Goal: Transaction & Acquisition: Purchase product/service

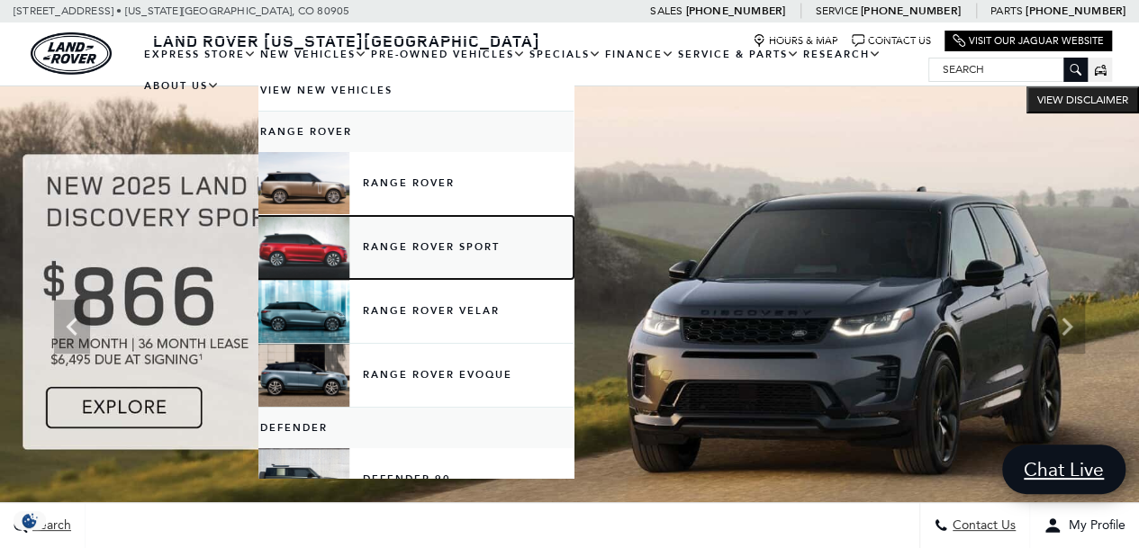
click at [398, 258] on link "Range Rover Sport" at bounding box center [415, 247] width 315 height 63
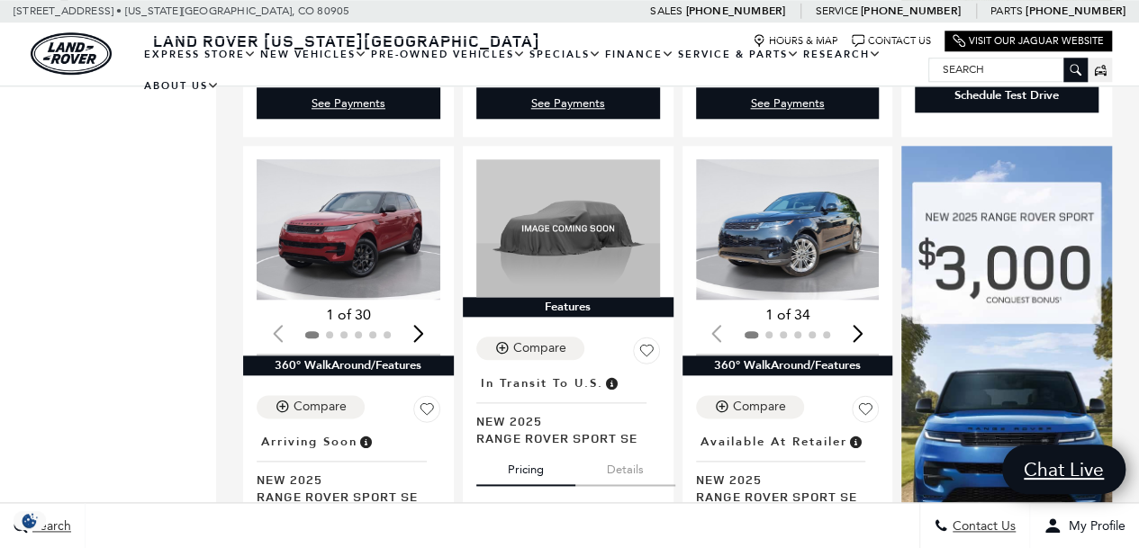
click at [864, 313] on div "Next slide" at bounding box center [858, 333] width 24 height 40
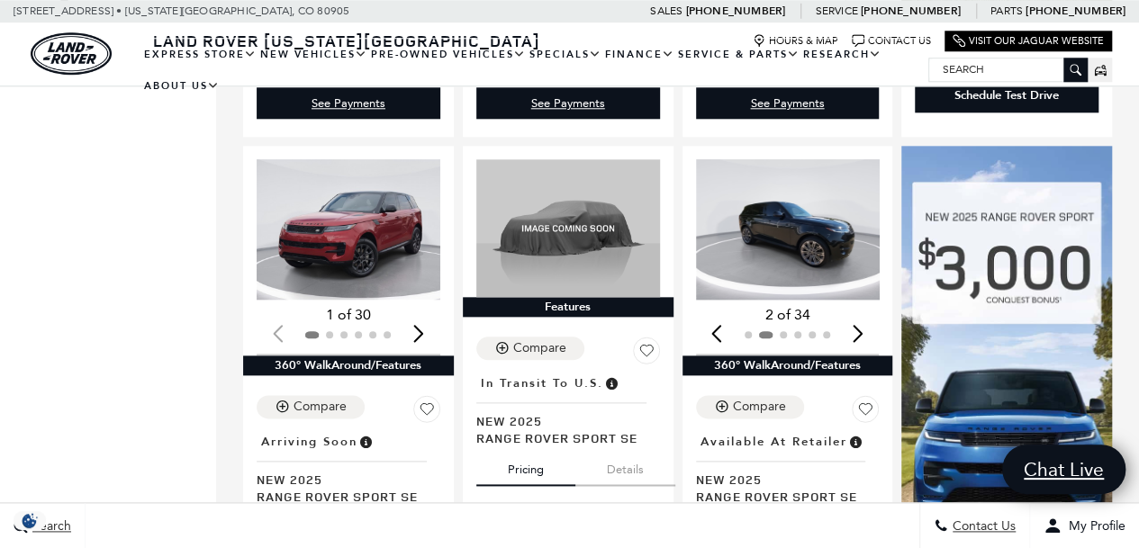
click at [864, 313] on div "Next slide" at bounding box center [858, 333] width 24 height 40
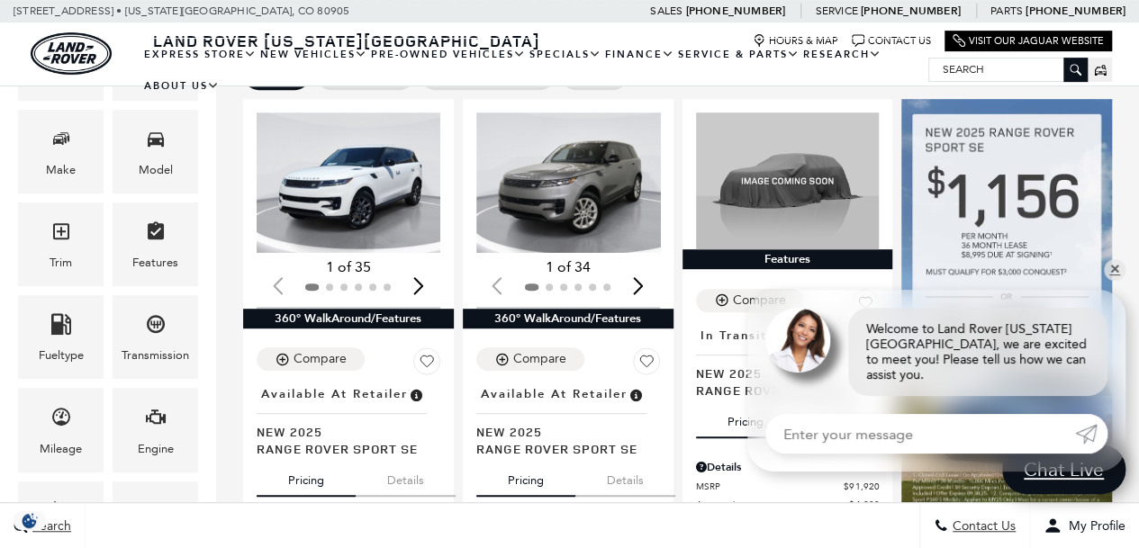
scroll to position [349, 0]
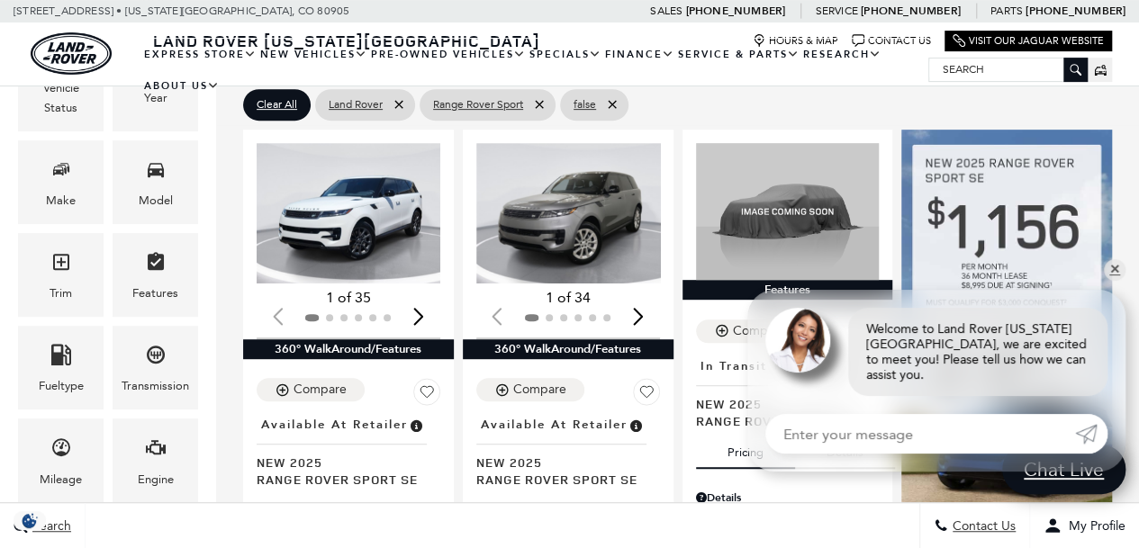
click at [648, 297] on div "Next slide" at bounding box center [639, 317] width 24 height 40
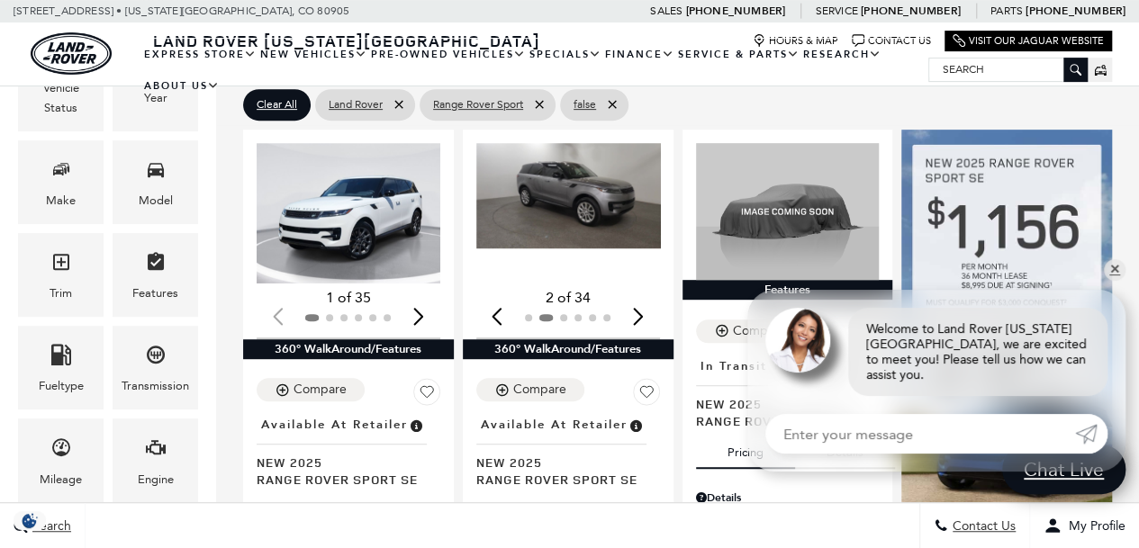
click at [648, 297] on div "Next slide" at bounding box center [639, 317] width 24 height 40
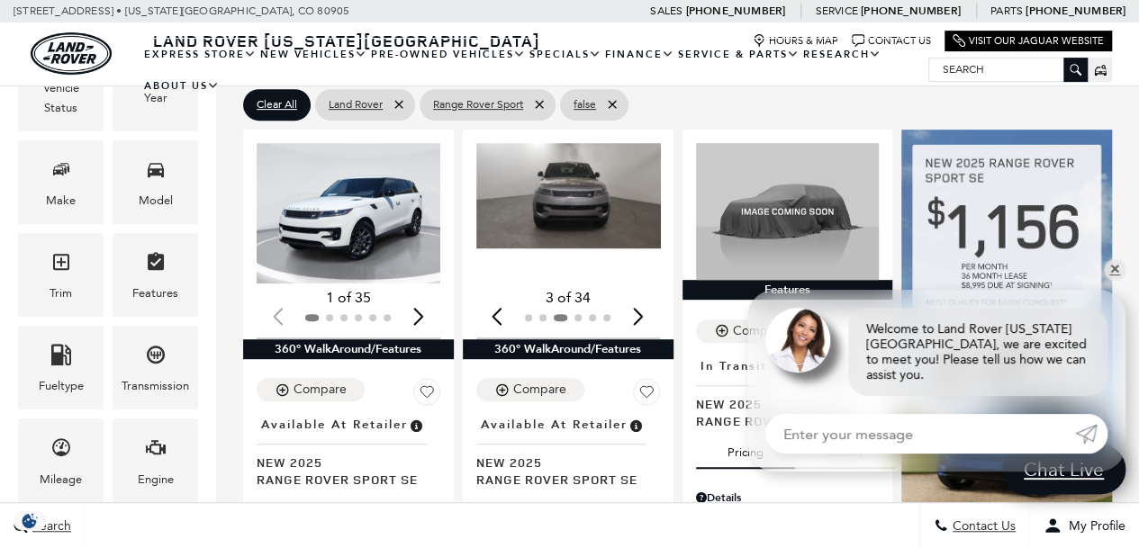
click at [648, 297] on div "Next slide" at bounding box center [639, 317] width 24 height 40
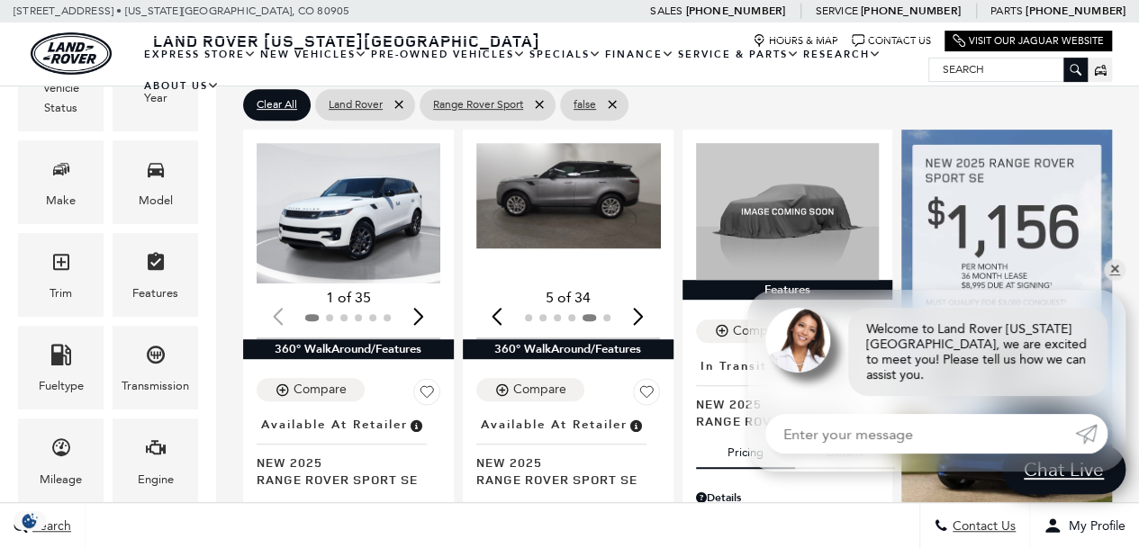
click at [580, 163] on img "5 / 6" at bounding box center [569, 195] width 187 height 105
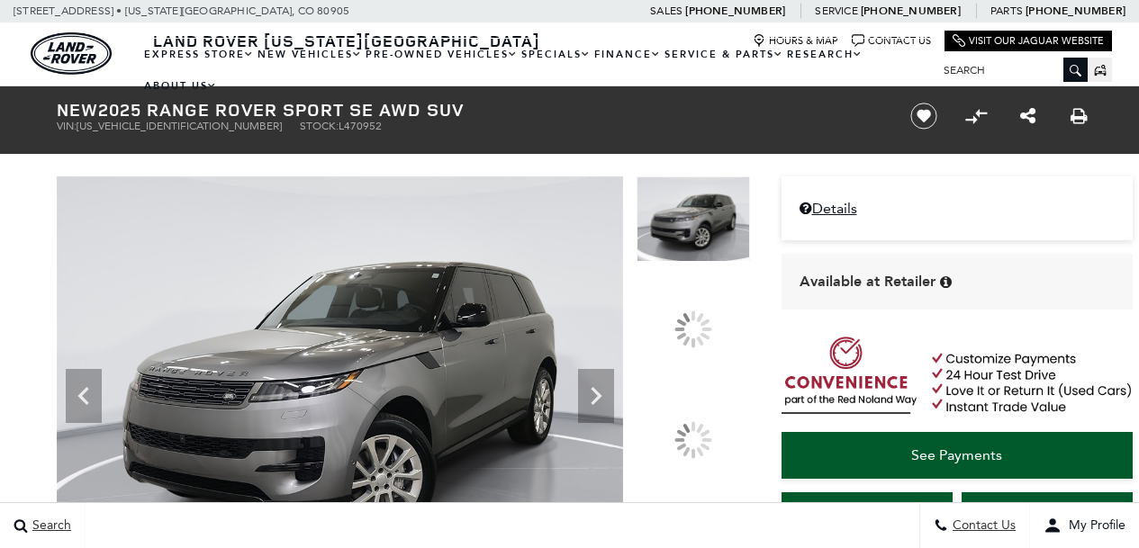
scroll to position [236, 0]
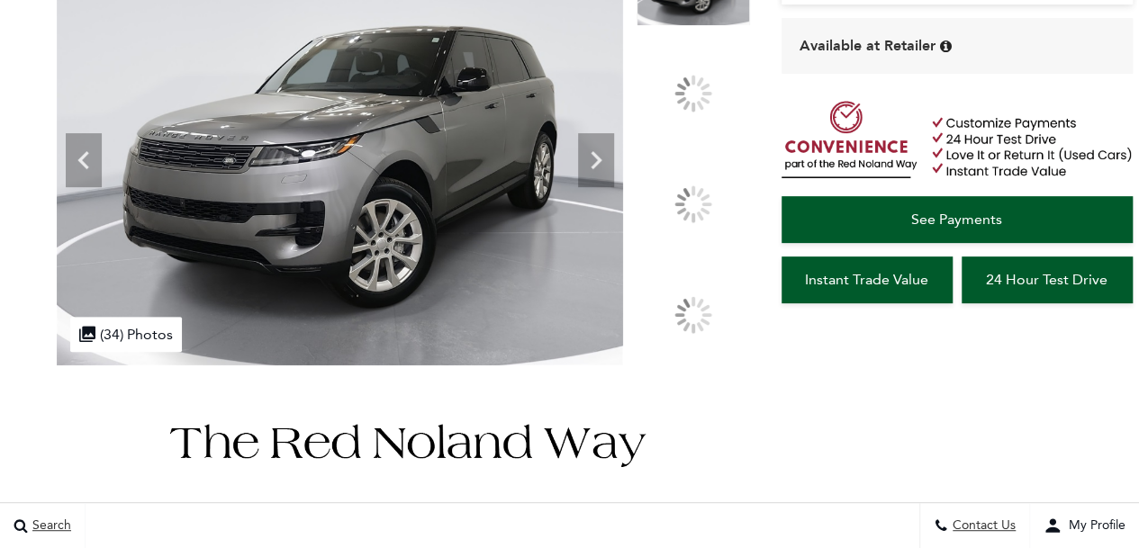
click at [614, 178] on icon at bounding box center [596, 160] width 36 height 36
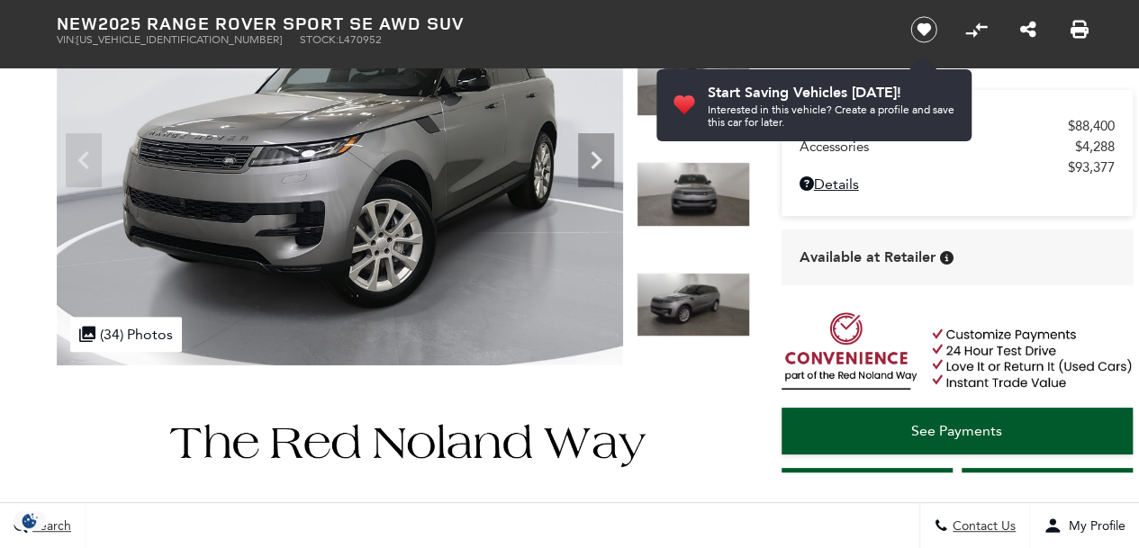
scroll to position [222, 0]
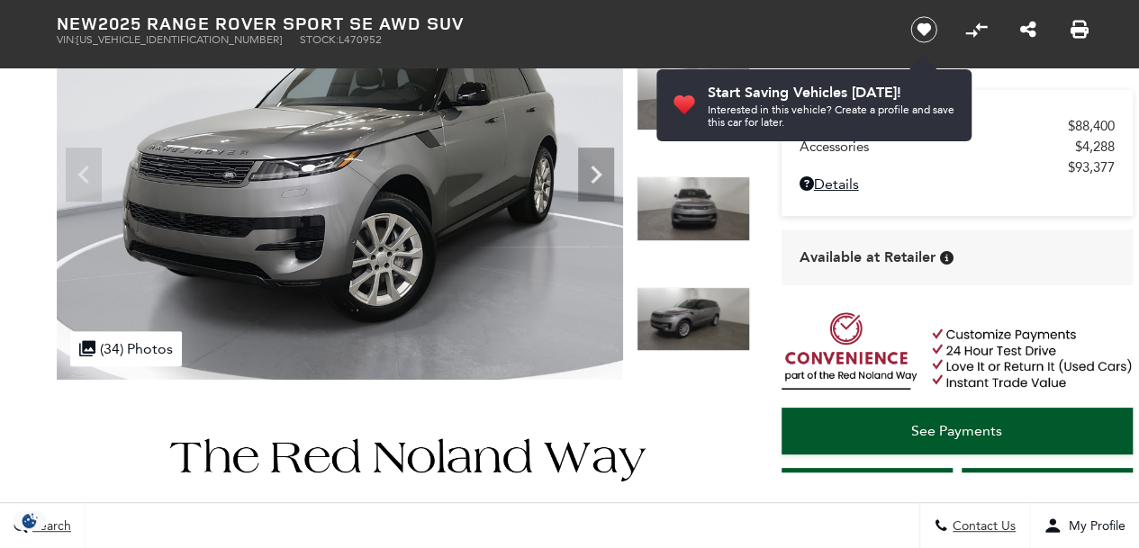
click at [588, 193] on icon "Next" at bounding box center [596, 175] width 36 height 36
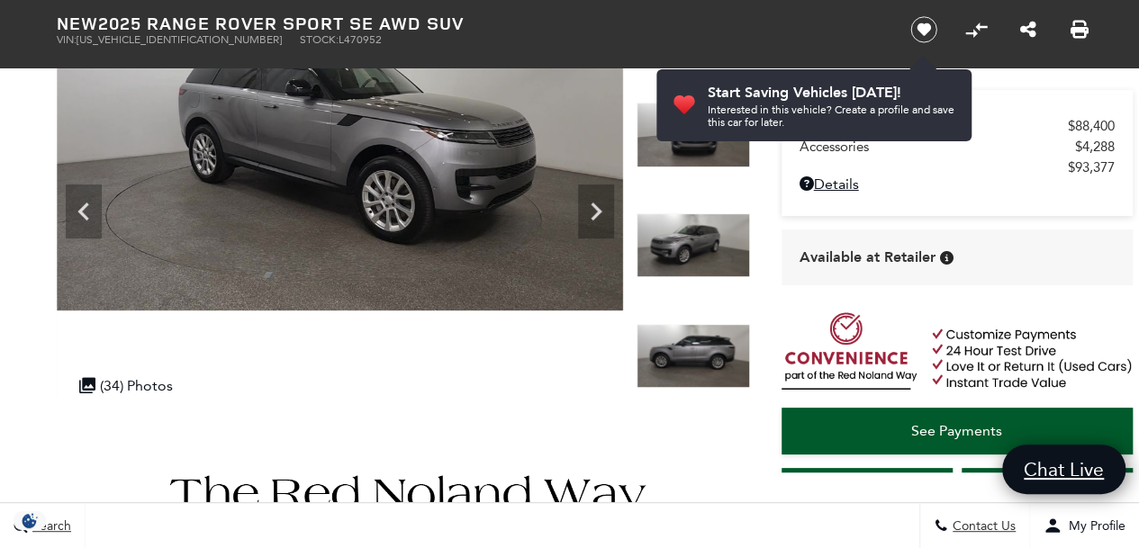
scroll to position [88, 0]
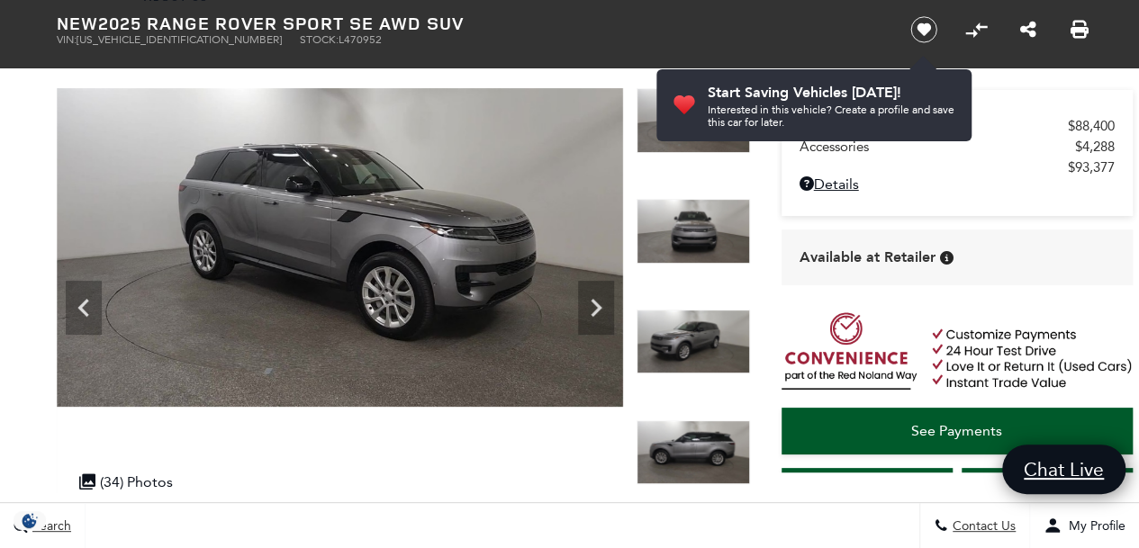
click at [594, 309] on icon "Next" at bounding box center [596, 308] width 36 height 36
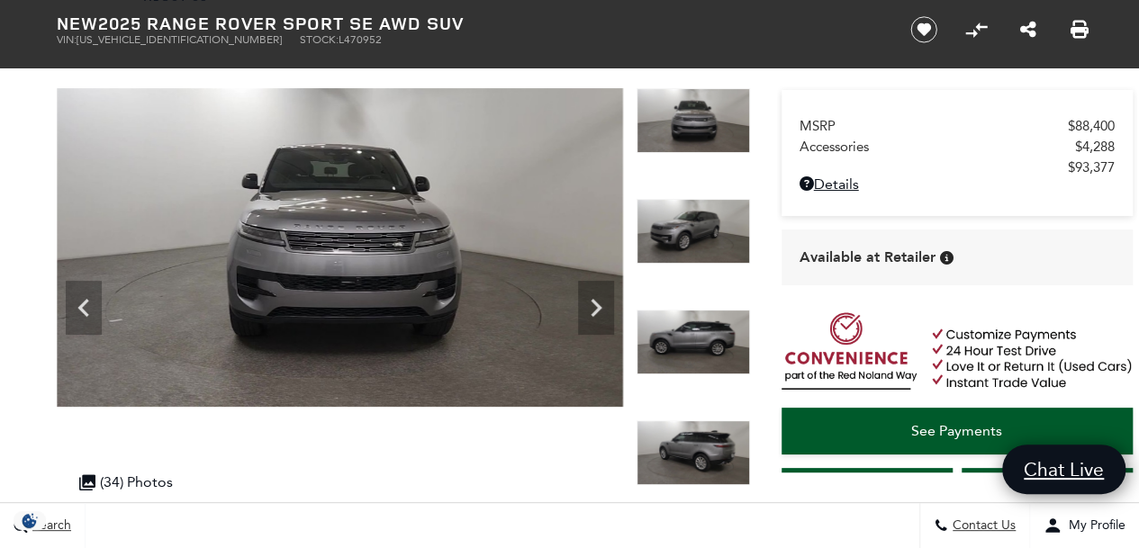
click at [594, 309] on icon "Next" at bounding box center [596, 308] width 36 height 36
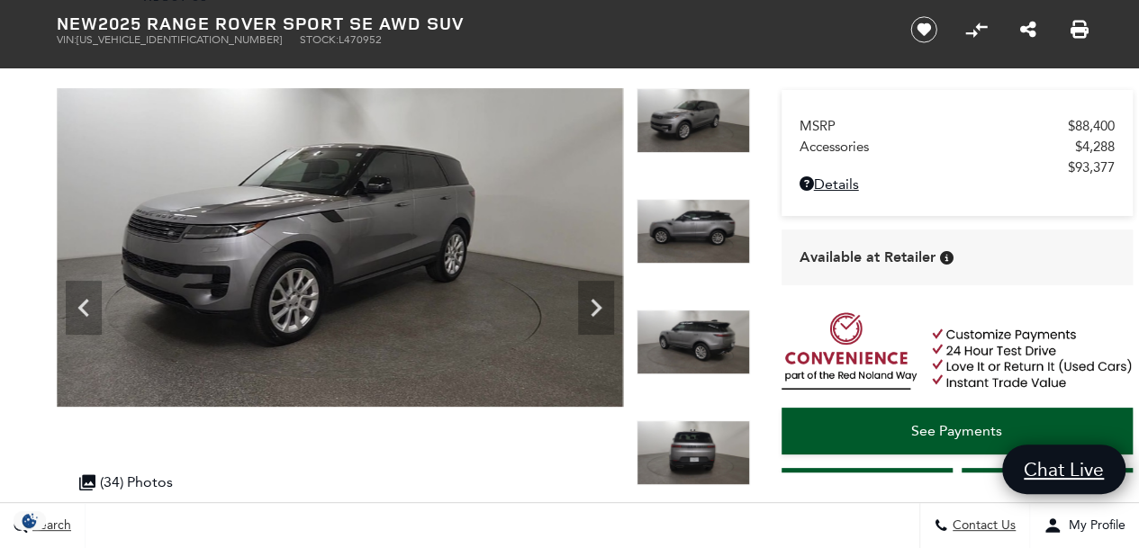
scroll to position [0, 0]
click at [594, 309] on icon "Next" at bounding box center [596, 308] width 36 height 36
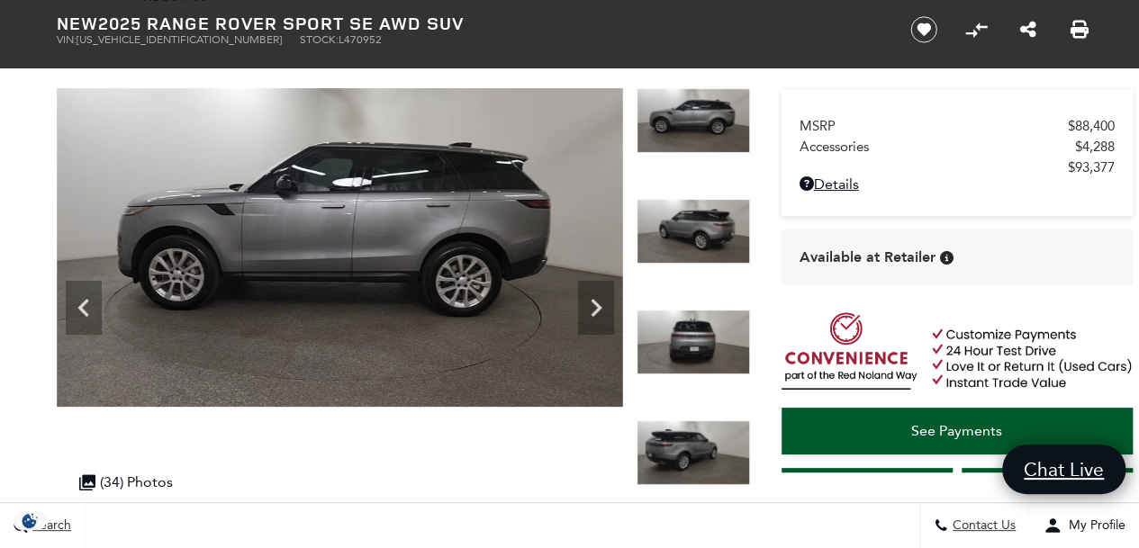
click at [594, 309] on icon "Next" at bounding box center [596, 308] width 36 height 36
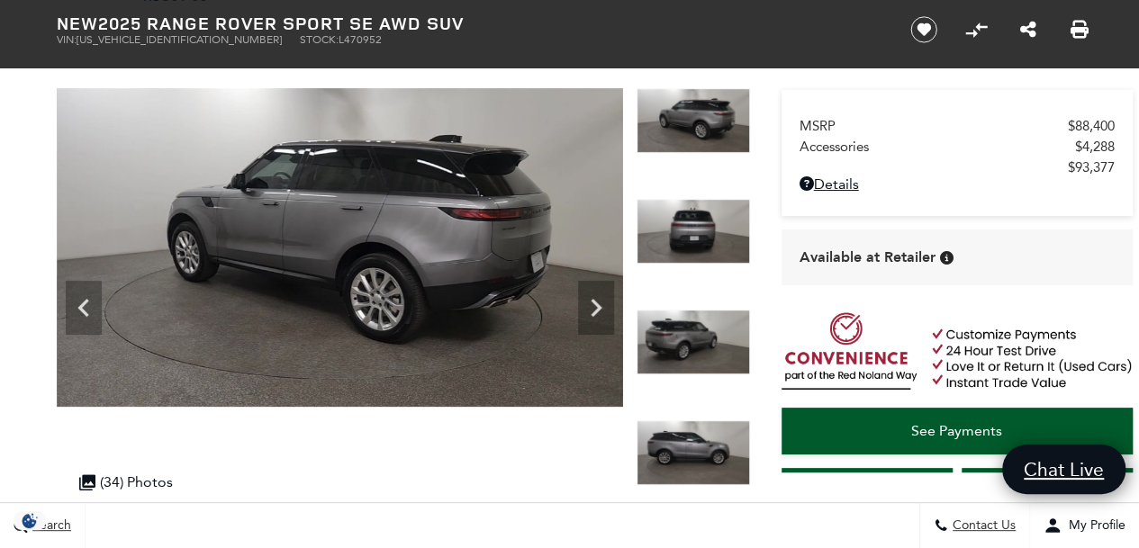
click at [594, 309] on icon "Next" at bounding box center [596, 308] width 36 height 36
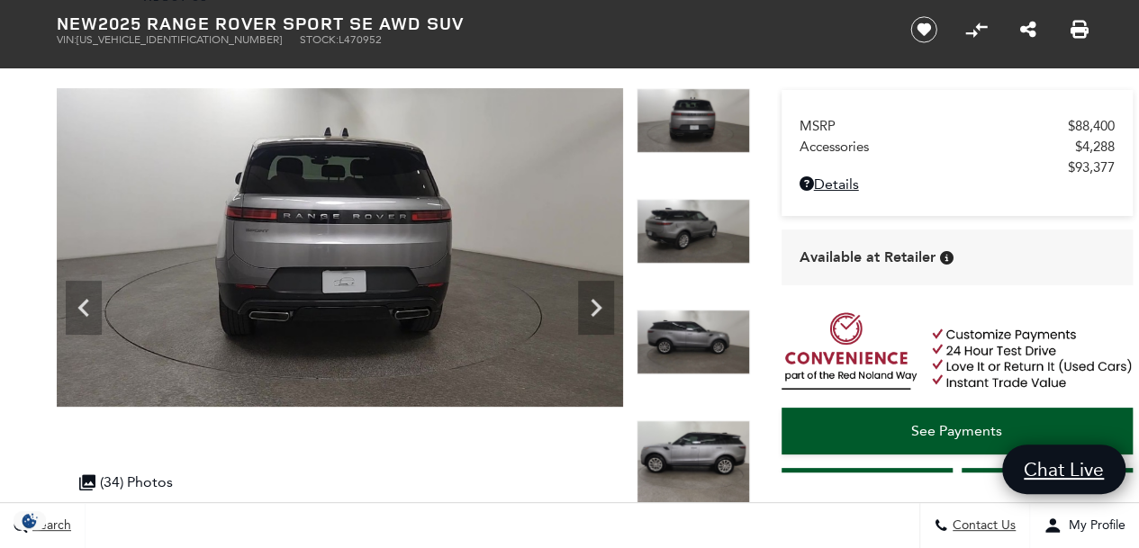
click at [594, 309] on icon "Next" at bounding box center [596, 308] width 36 height 36
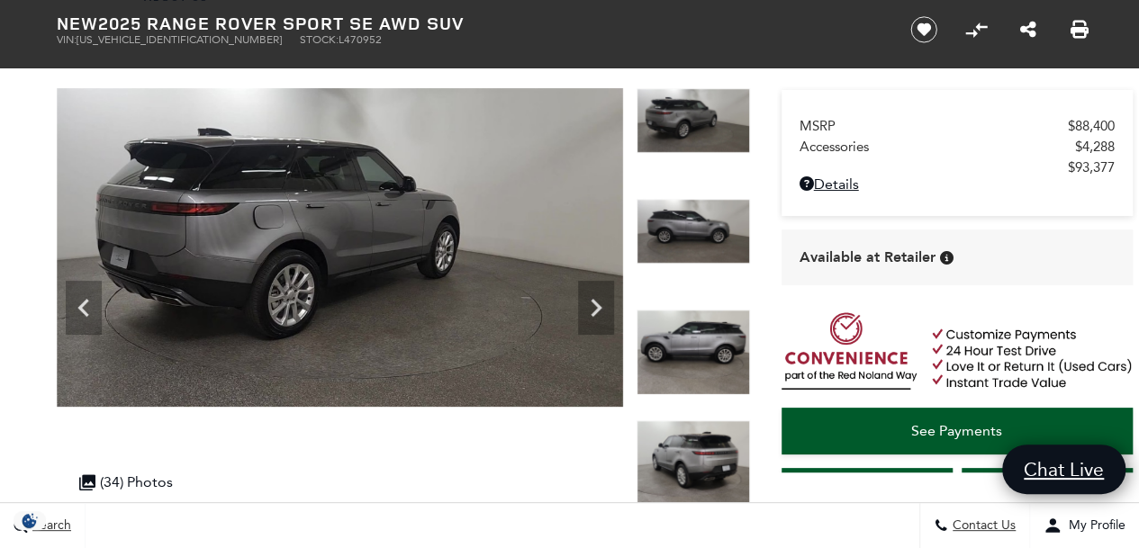
click at [594, 309] on icon "Next" at bounding box center [596, 308] width 36 height 36
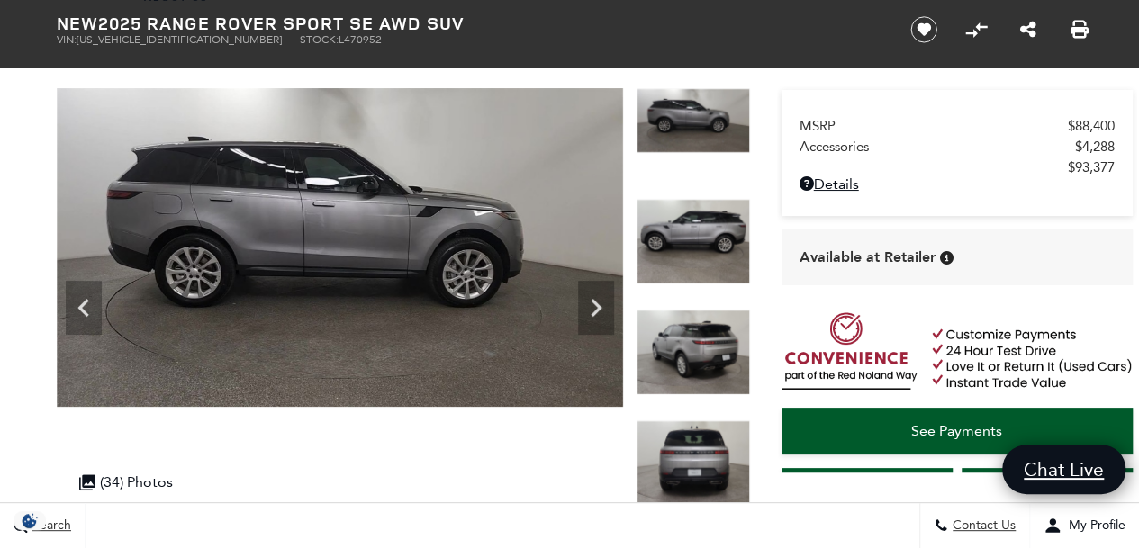
click at [594, 309] on icon "Next" at bounding box center [596, 308] width 36 height 36
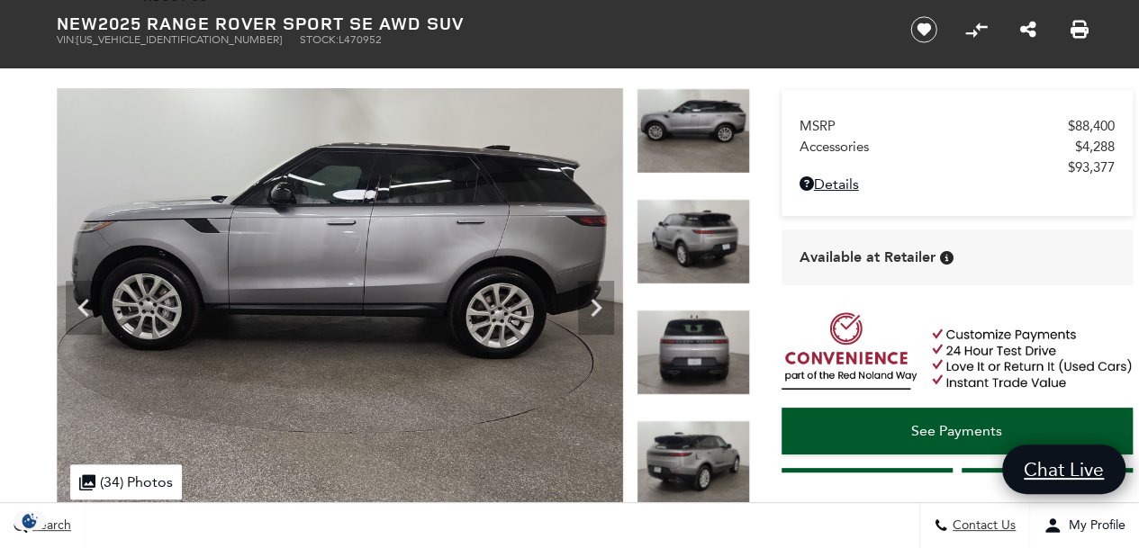
click at [594, 309] on icon "Next" at bounding box center [596, 308] width 36 height 36
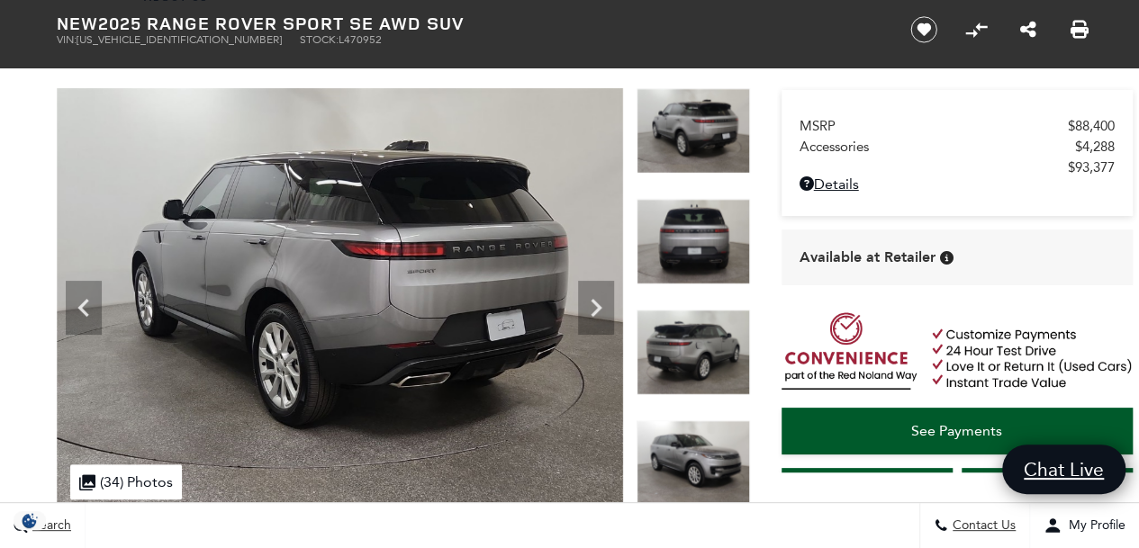
click at [594, 309] on icon "Next" at bounding box center [596, 308] width 36 height 36
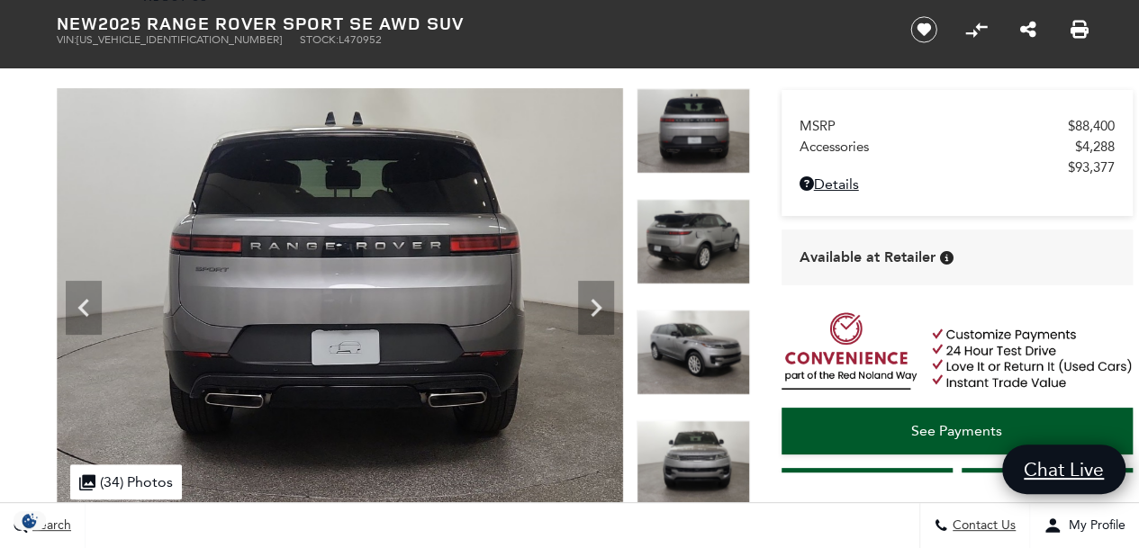
click at [594, 309] on icon "Next" at bounding box center [596, 308] width 36 height 36
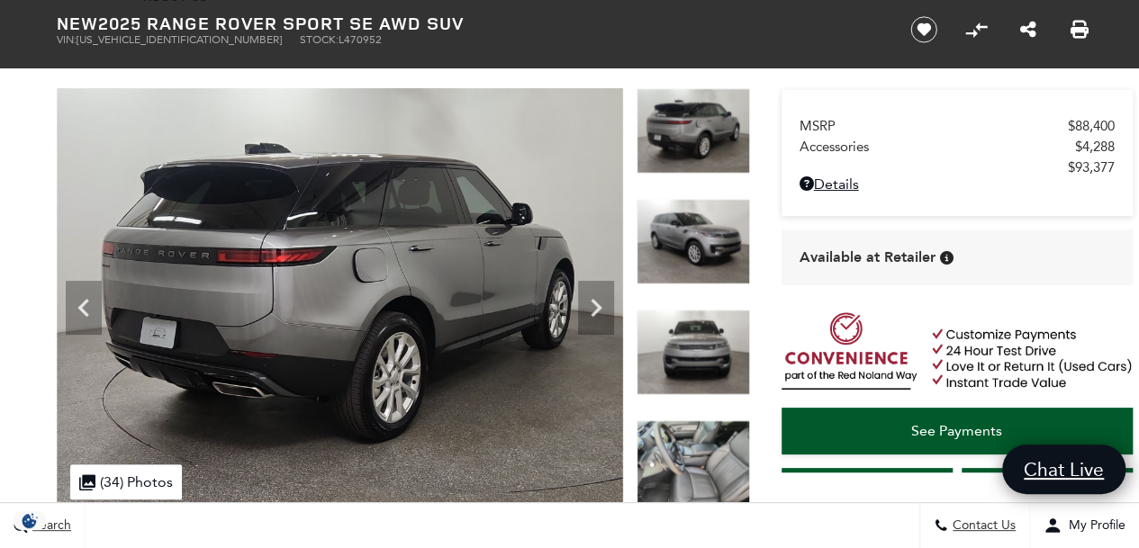
click at [584, 313] on icon "Next" at bounding box center [596, 308] width 36 height 36
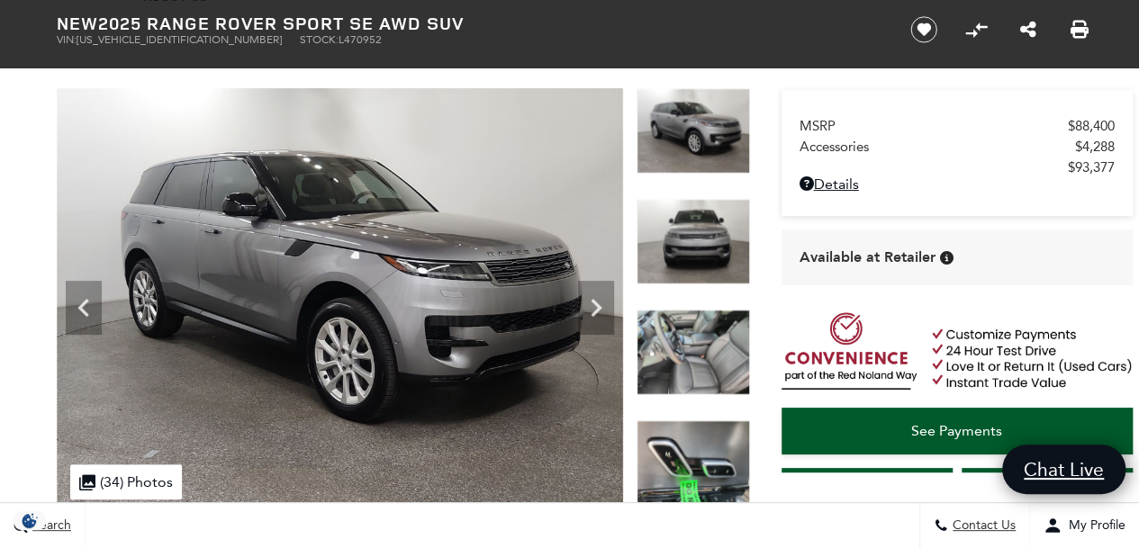
click at [584, 313] on icon "Next" at bounding box center [596, 308] width 36 height 36
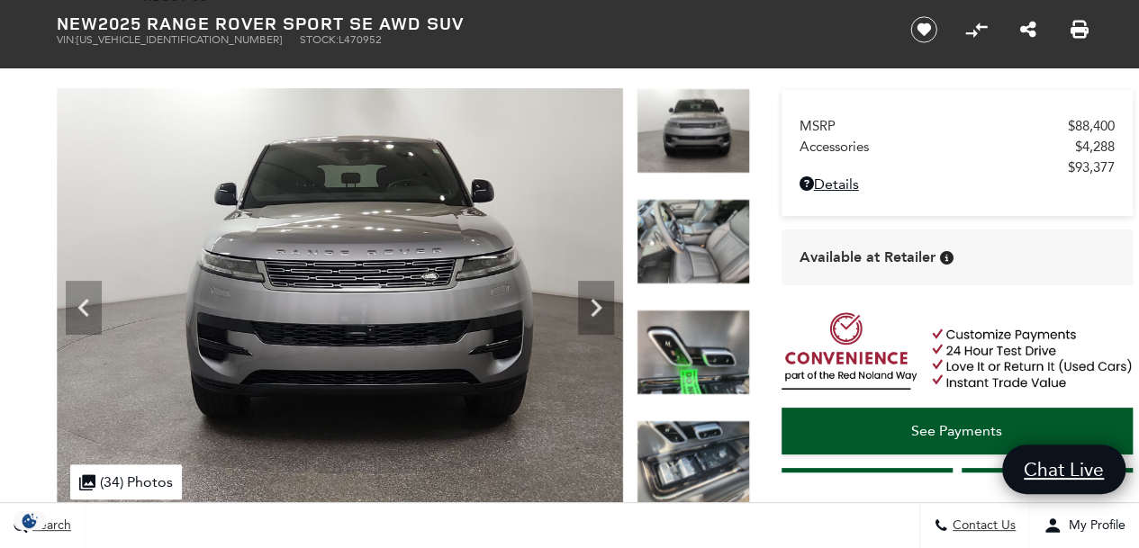
click at [584, 313] on icon "Next" at bounding box center [596, 308] width 36 height 36
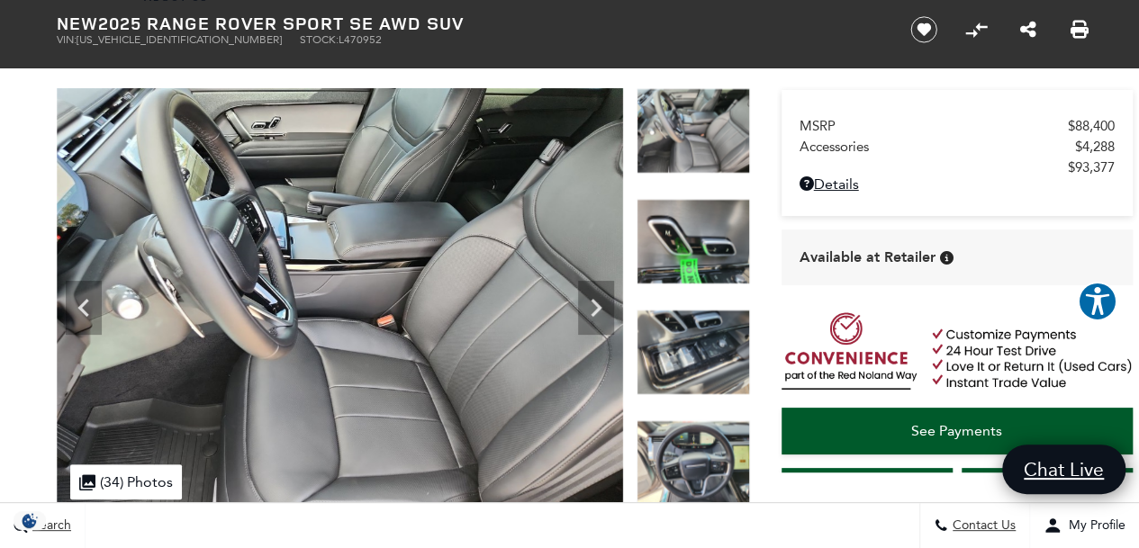
click at [584, 313] on icon "Next" at bounding box center [596, 308] width 36 height 36
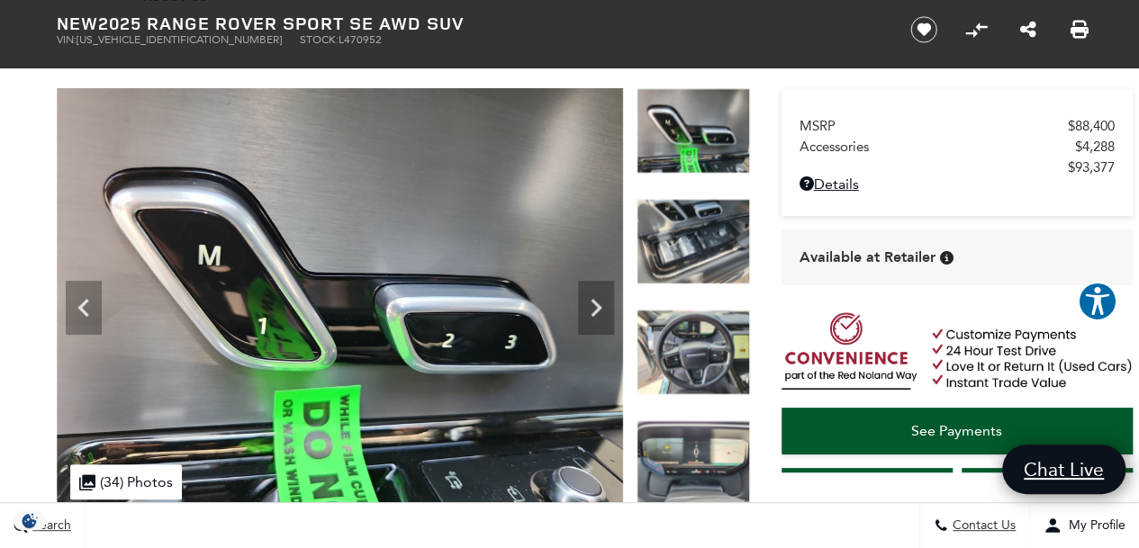
click at [584, 313] on icon "Next" at bounding box center [596, 308] width 36 height 36
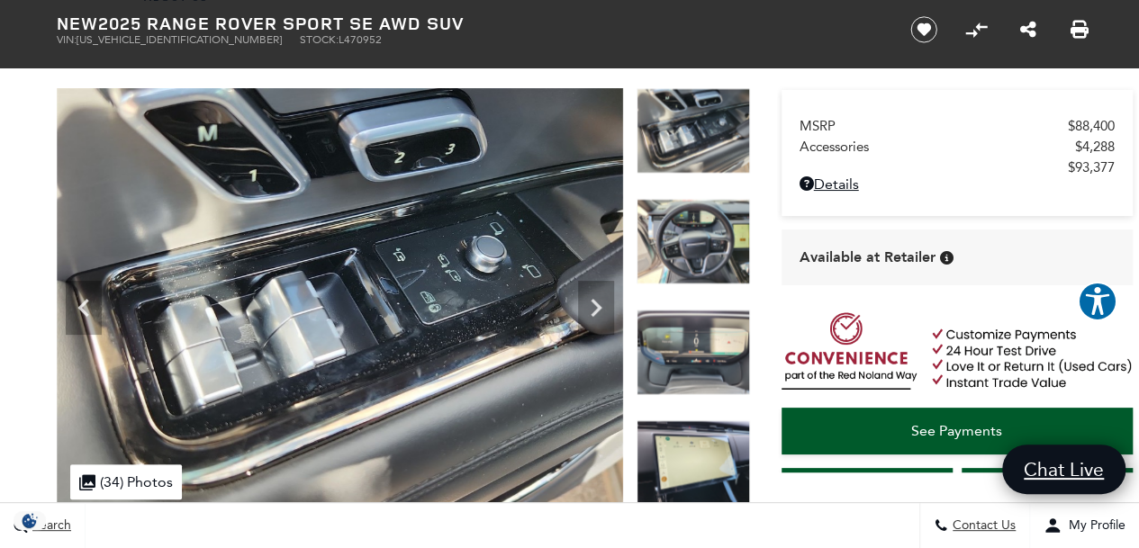
click at [584, 313] on icon "Next" at bounding box center [596, 308] width 36 height 36
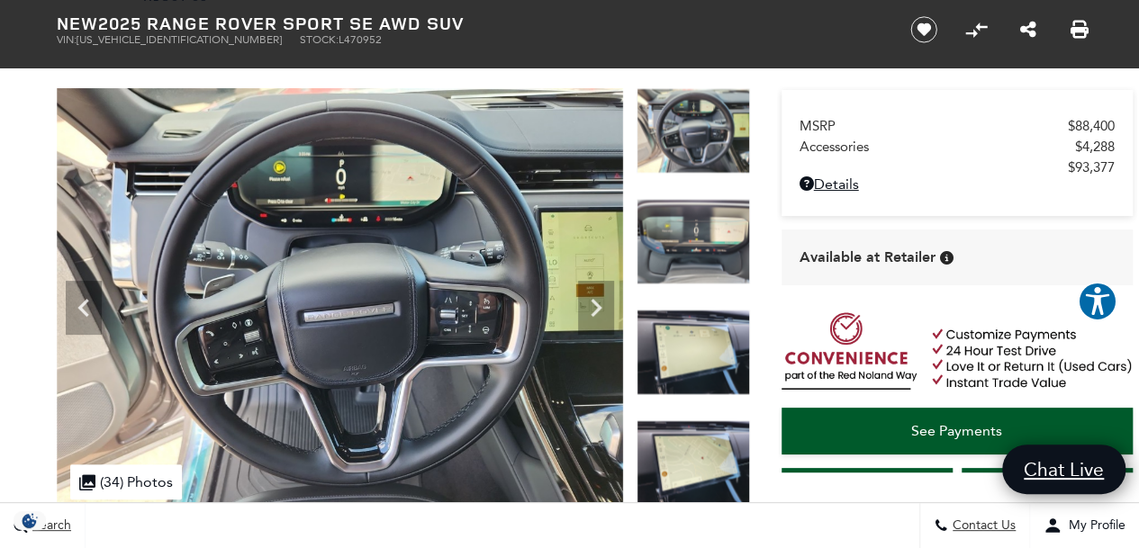
click at [584, 313] on icon "Next" at bounding box center [596, 308] width 36 height 36
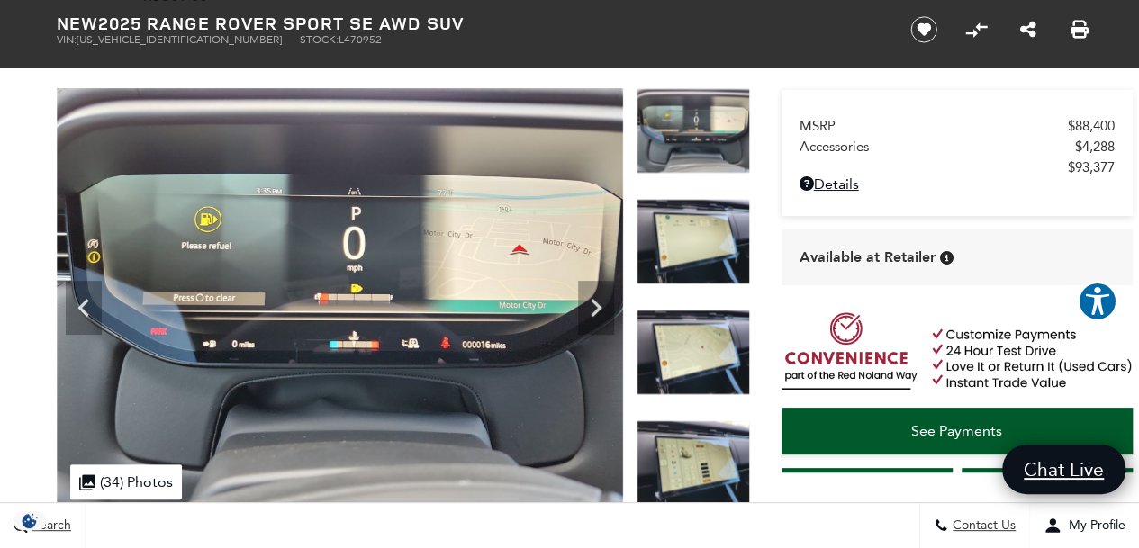
click at [584, 313] on icon "Next" at bounding box center [596, 308] width 36 height 36
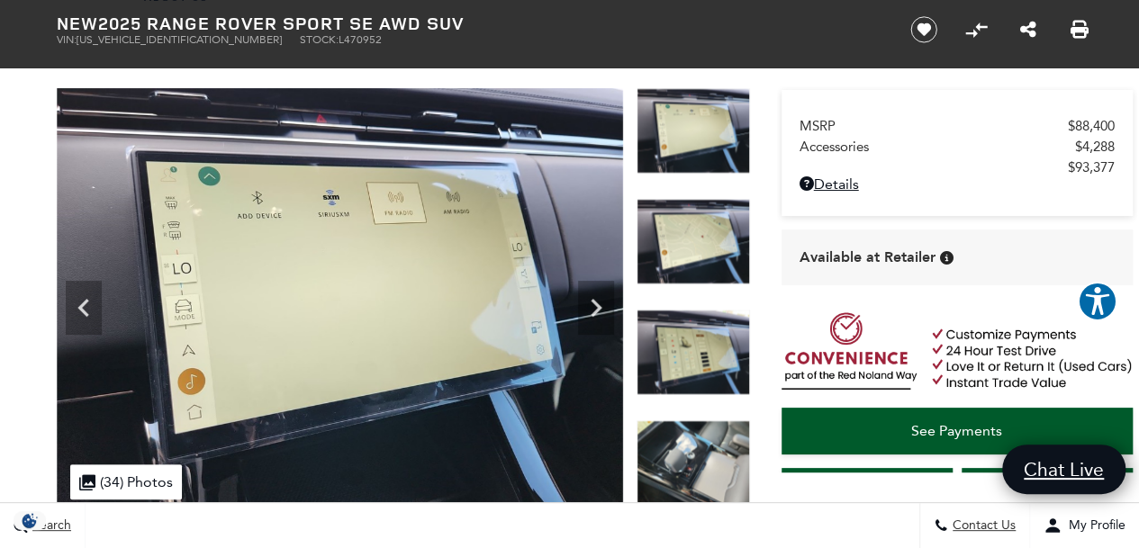
click at [584, 313] on icon "Next" at bounding box center [596, 308] width 36 height 36
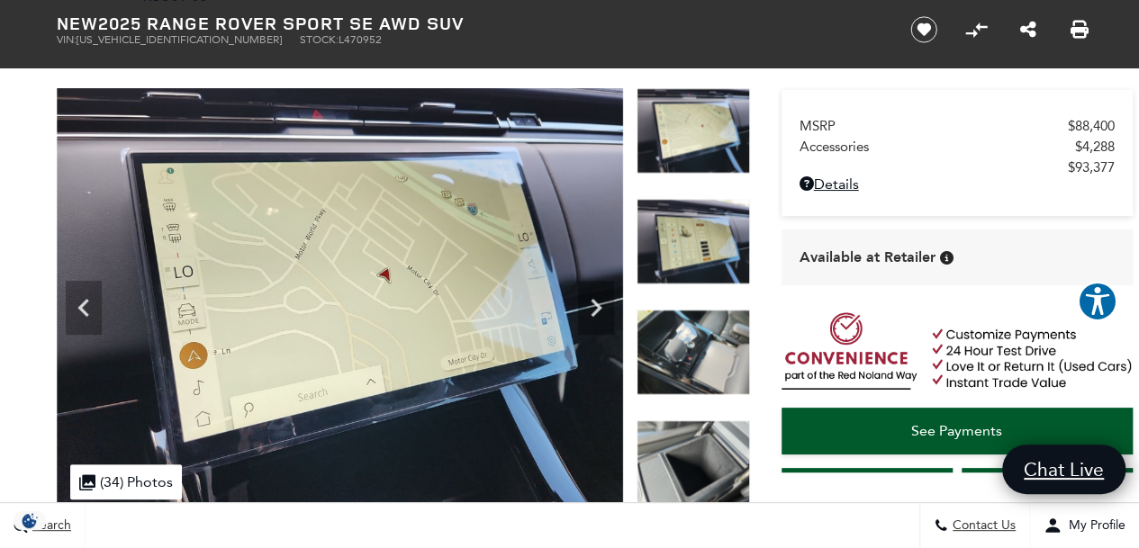
click at [584, 313] on icon "Next" at bounding box center [596, 308] width 36 height 36
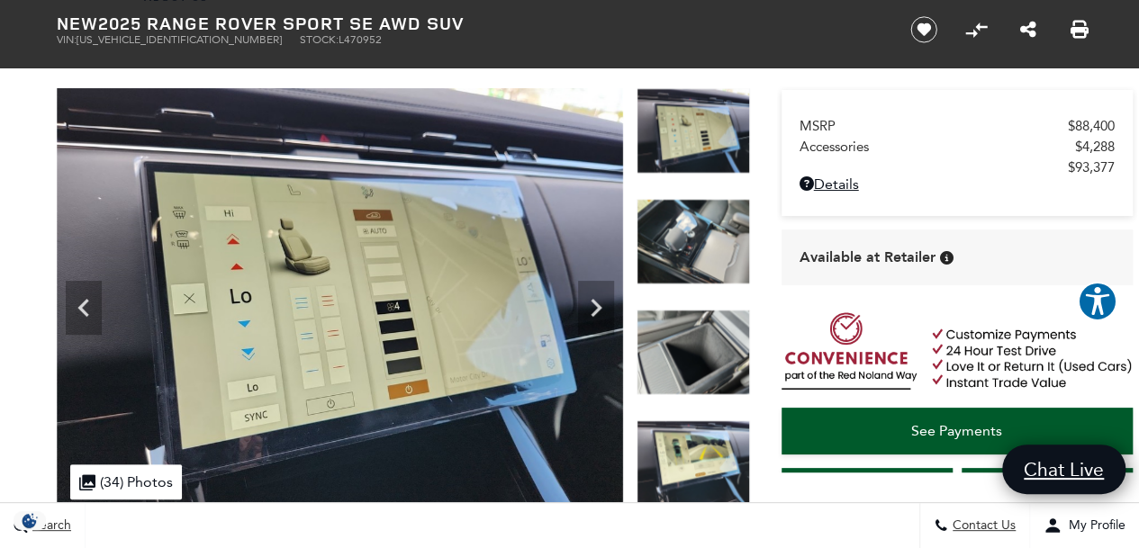
click at [584, 313] on icon "Next" at bounding box center [596, 308] width 36 height 36
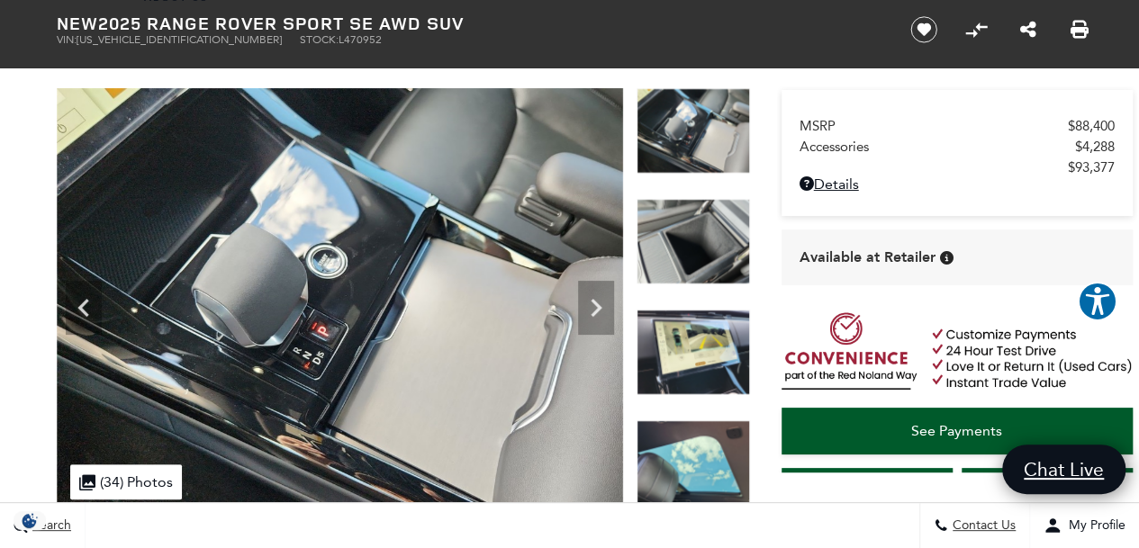
click at [584, 313] on icon "Next" at bounding box center [596, 308] width 36 height 36
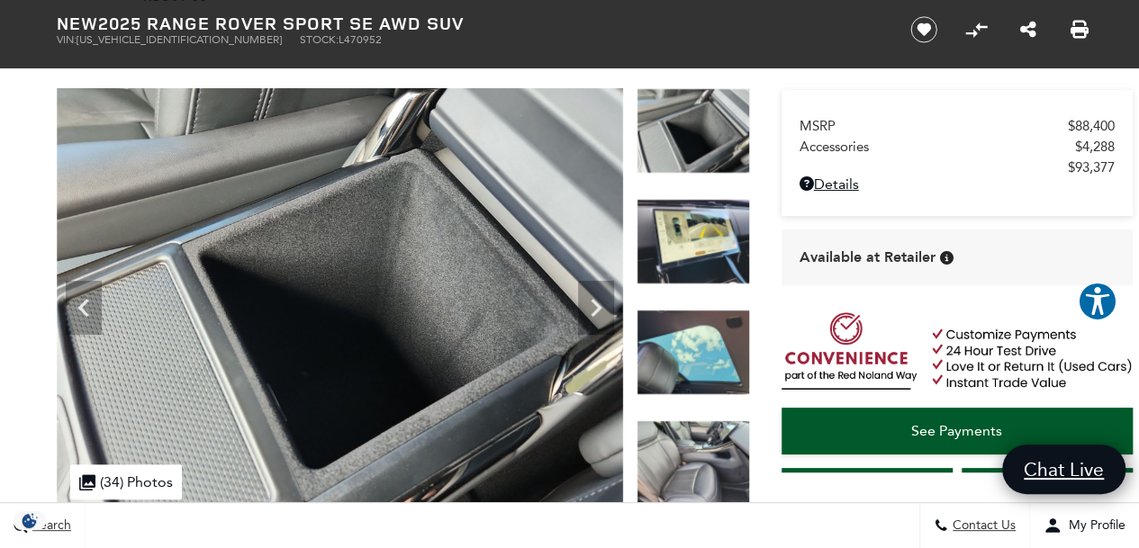
click at [584, 313] on icon "Next" at bounding box center [596, 308] width 36 height 36
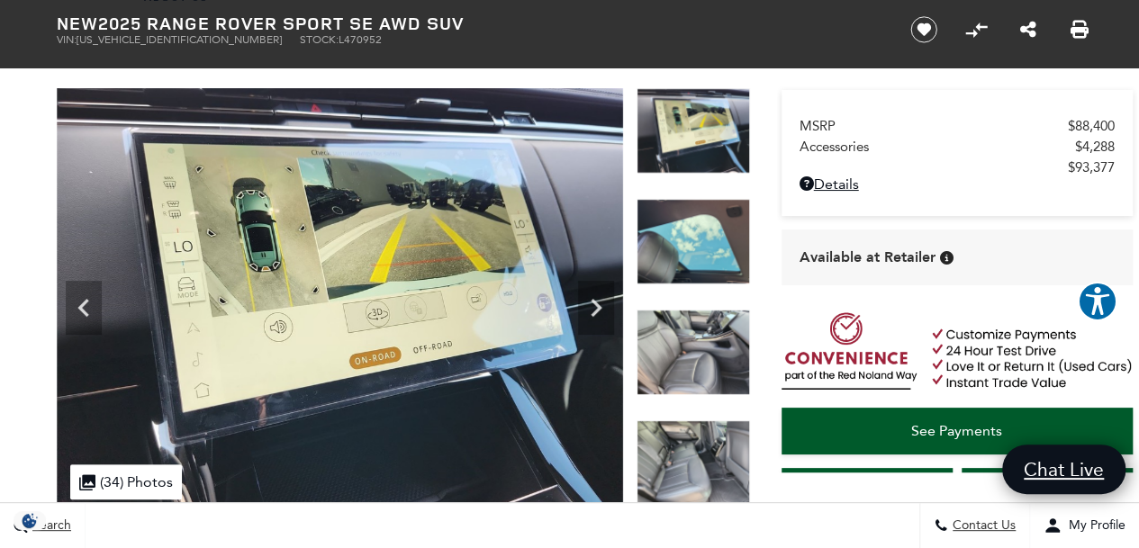
click at [584, 313] on icon "Next" at bounding box center [596, 308] width 36 height 36
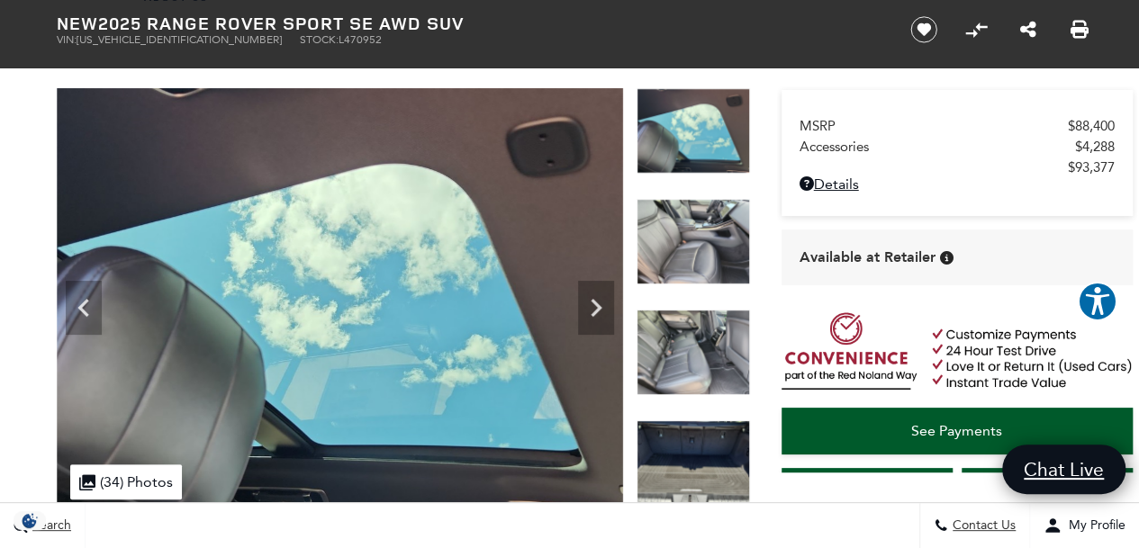
click at [584, 313] on icon "Next" at bounding box center [596, 308] width 36 height 36
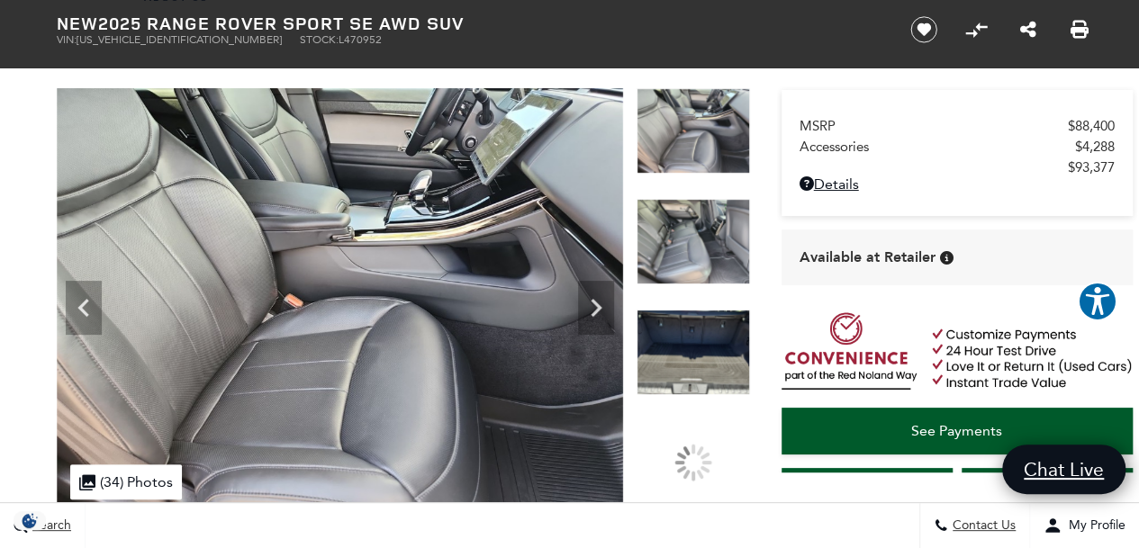
click at [584, 313] on icon "Next" at bounding box center [596, 308] width 36 height 36
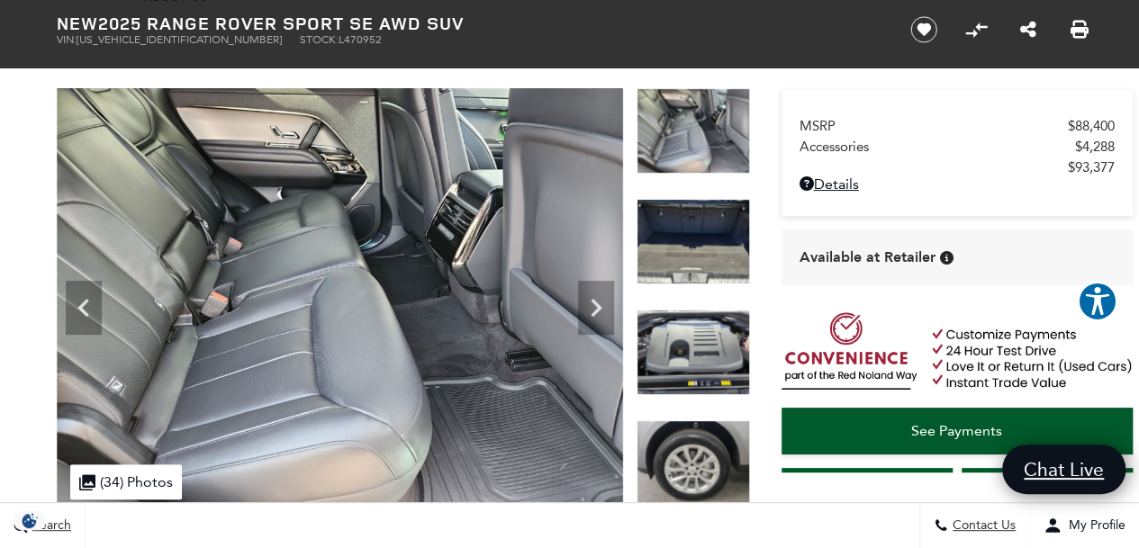
click at [584, 313] on icon "Next" at bounding box center [596, 308] width 36 height 36
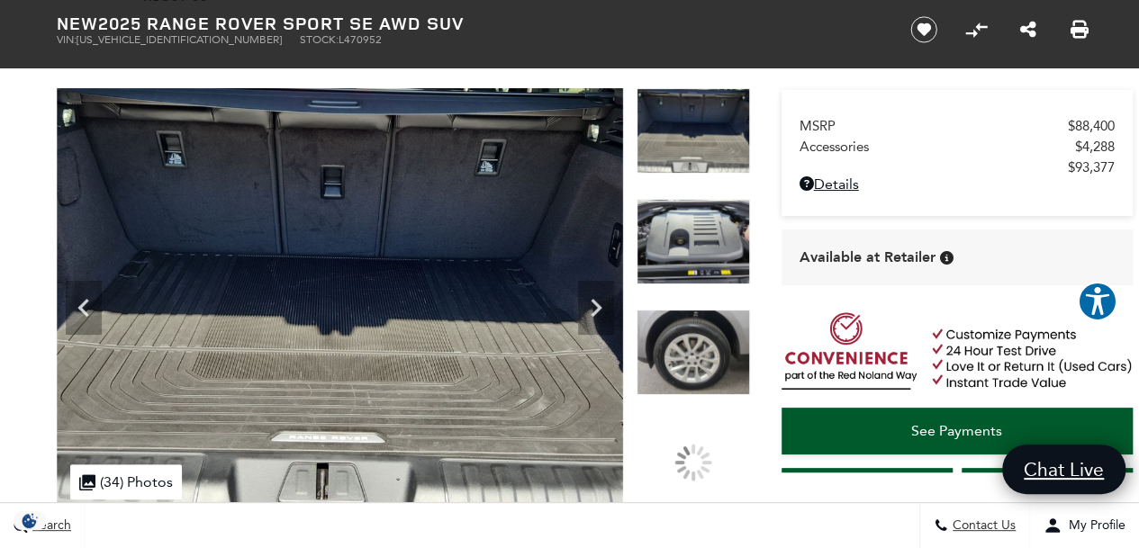
click at [584, 313] on icon "Next" at bounding box center [596, 308] width 36 height 36
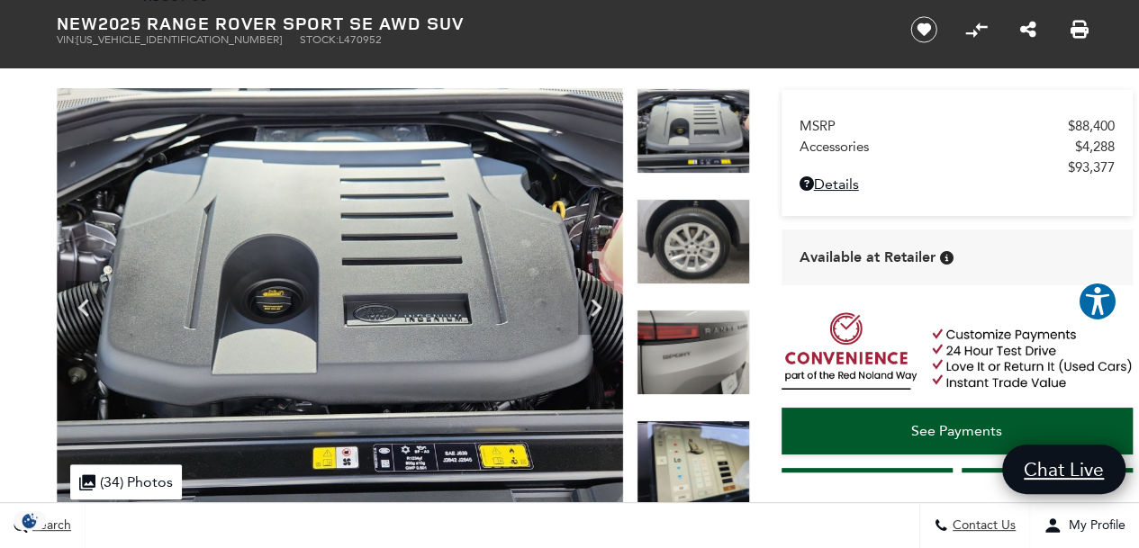
click at [584, 313] on icon "Next" at bounding box center [596, 308] width 36 height 36
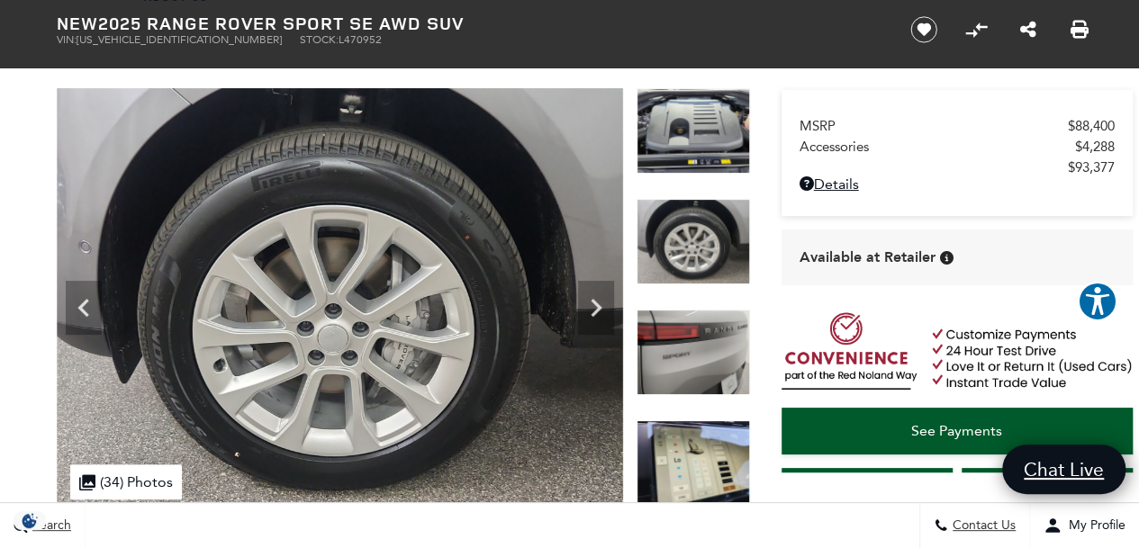
click at [584, 313] on icon "Next" at bounding box center [596, 308] width 36 height 36
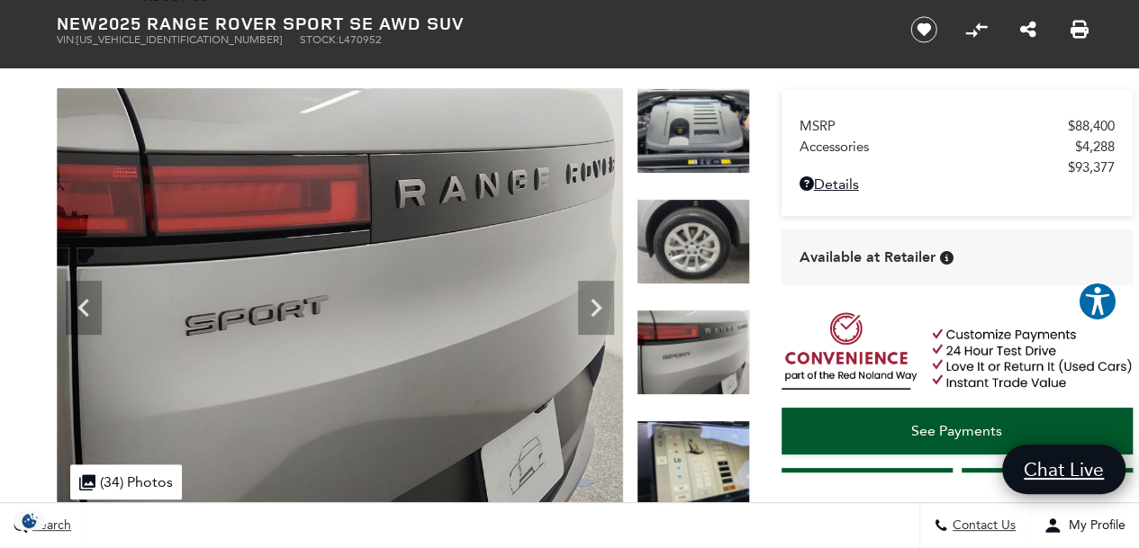
click at [584, 313] on icon "Next" at bounding box center [596, 308] width 36 height 36
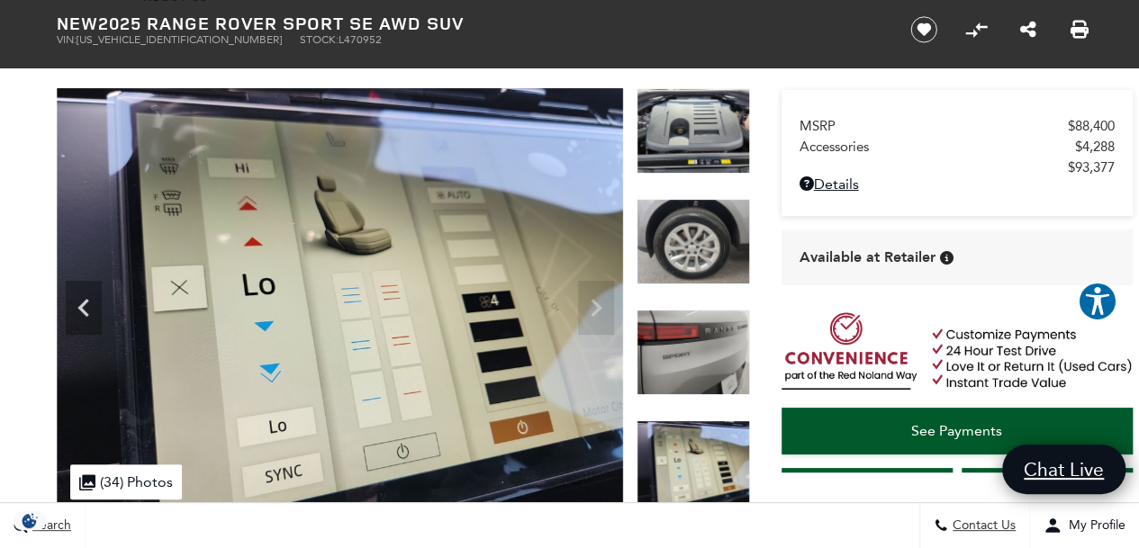
click at [584, 313] on img at bounding box center [340, 300] width 566 height 425
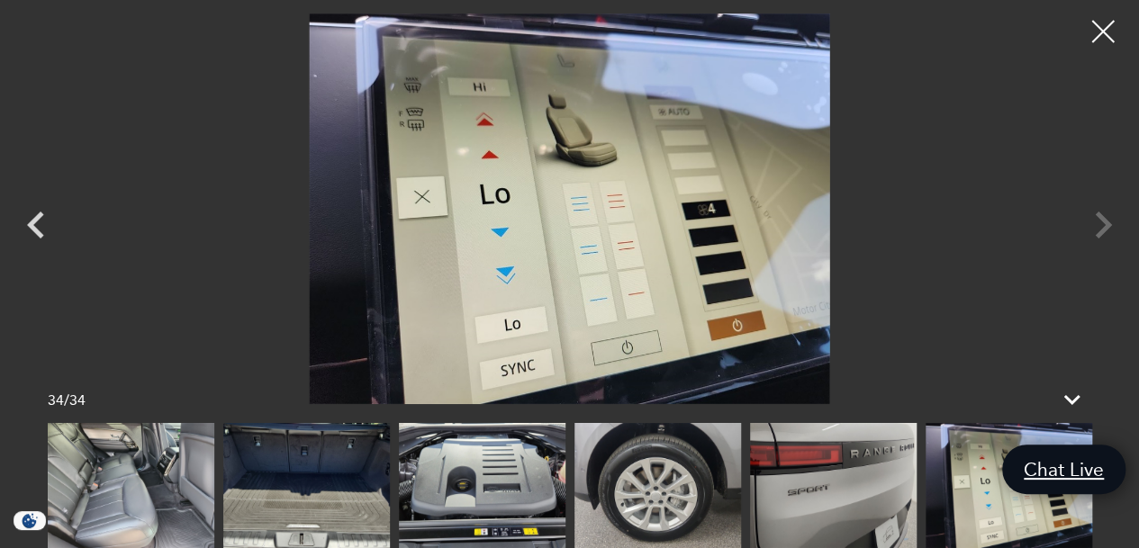
click at [1106, 21] on div at bounding box center [1103, 31] width 45 height 45
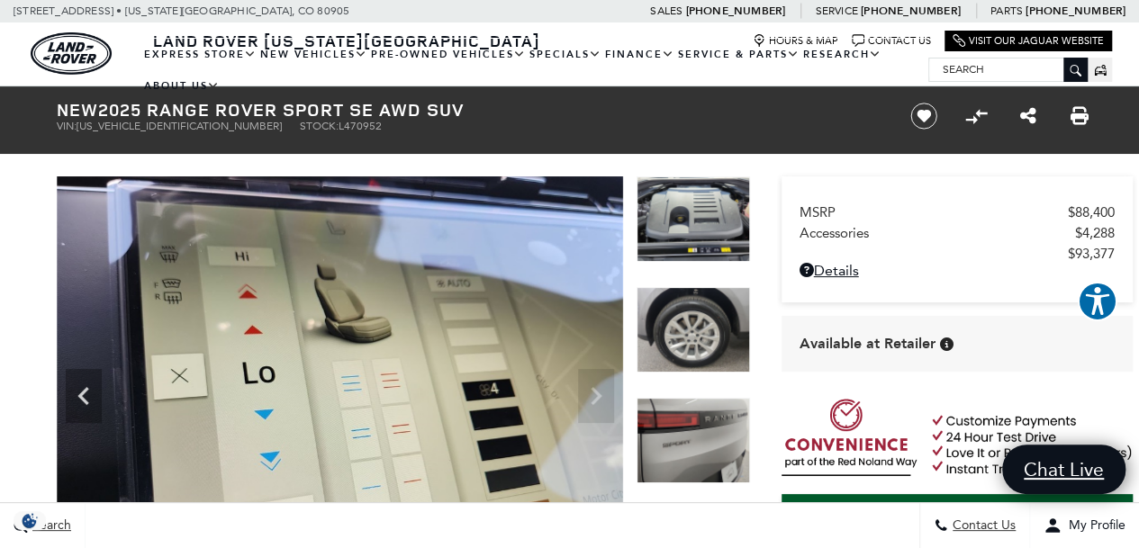
scroll to position [336, 0]
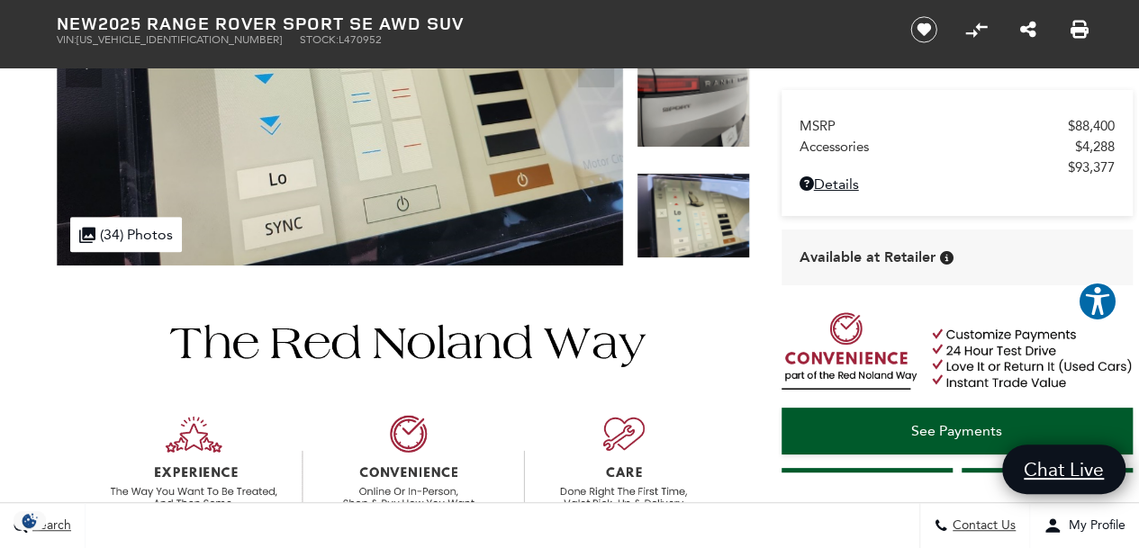
click at [113, 236] on div ".cls-1, .cls-3 { fill: #c50033; } .cls-1 { clip-rule: evenodd; } .cls-2 { clip-…" at bounding box center [126, 234] width 112 height 35
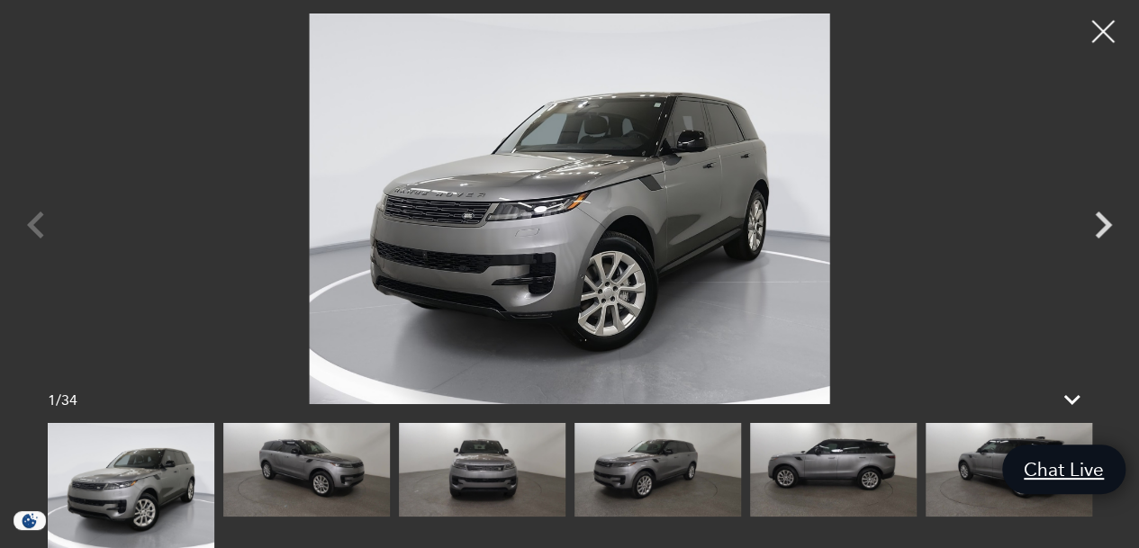
click at [1110, 225] on icon "Next" at bounding box center [1103, 225] width 17 height 27
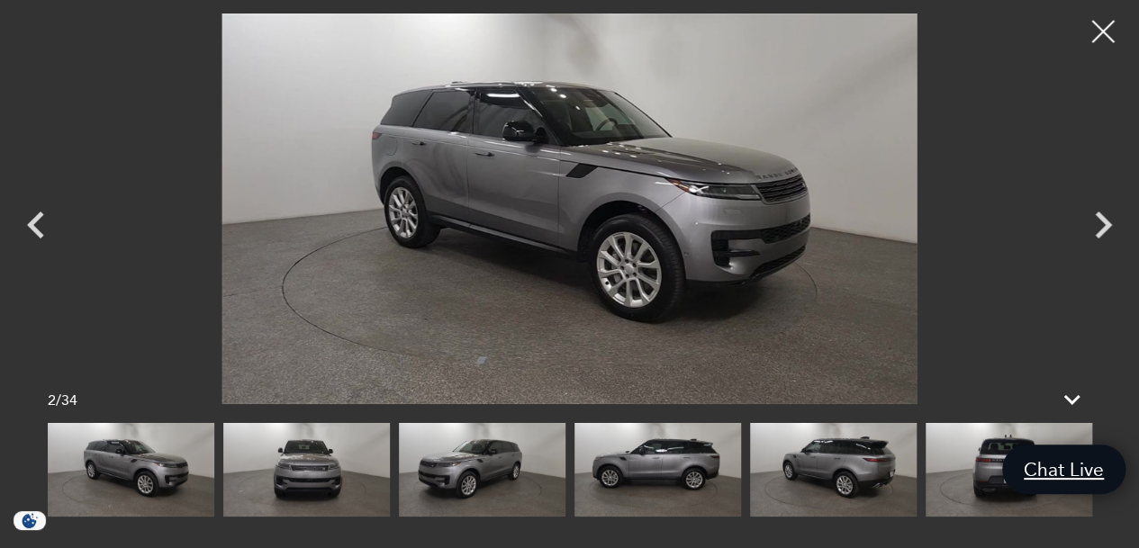
click at [1114, 23] on div at bounding box center [1103, 31] width 45 height 45
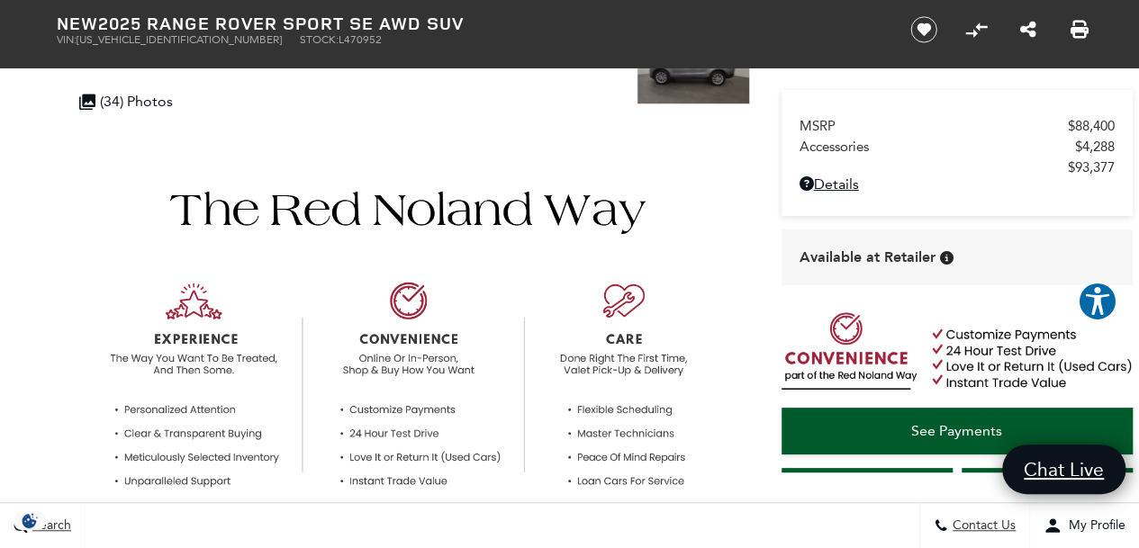
scroll to position [0, 0]
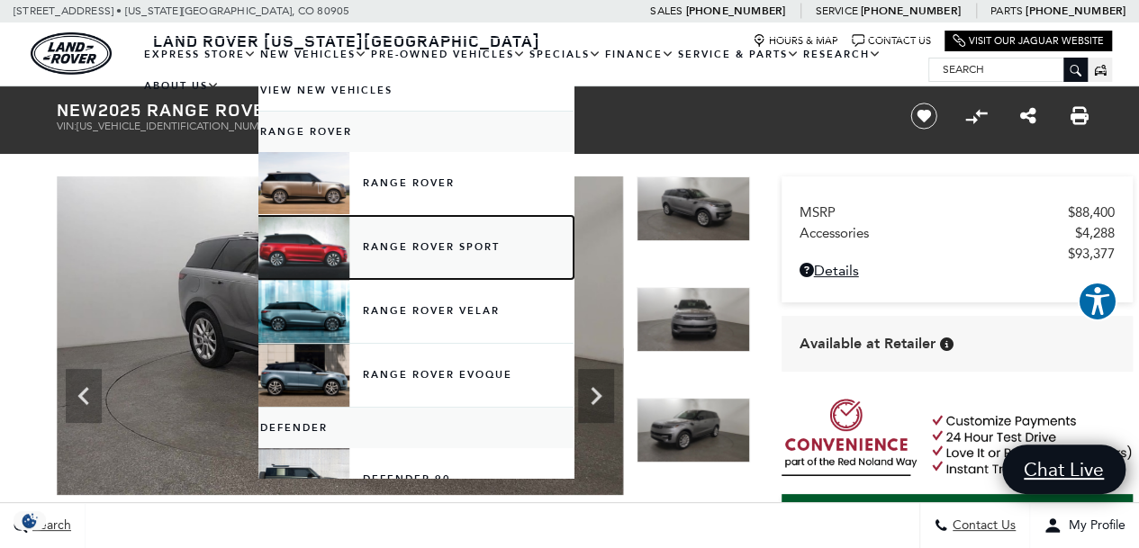
click at [396, 241] on link "Range Rover Sport" at bounding box center [415, 247] width 315 height 63
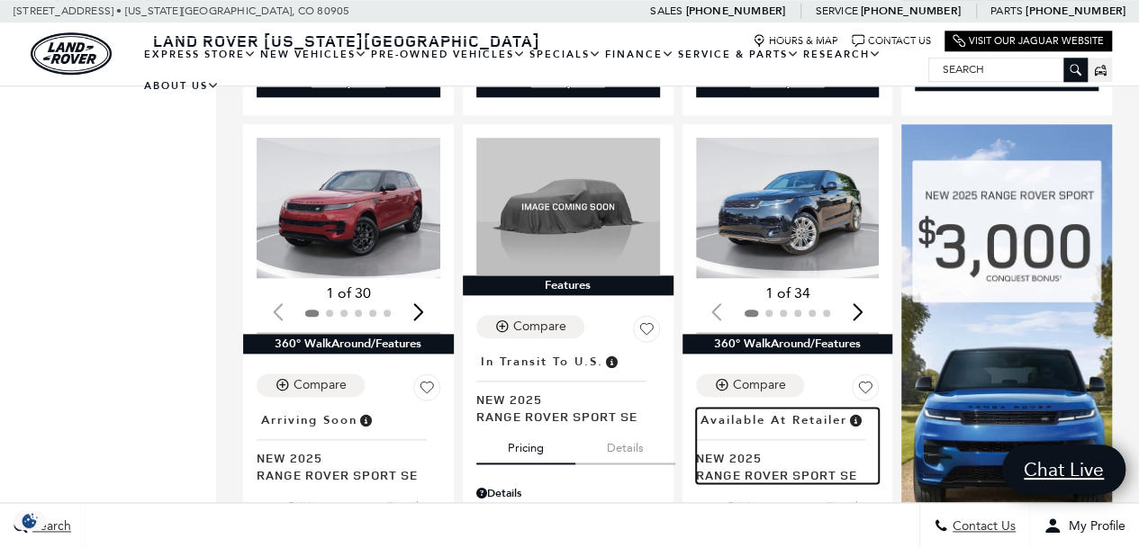
click at [747, 449] on span "New 2025" at bounding box center [781, 457] width 170 height 17
